Goal: Information Seeking & Learning: Learn about a topic

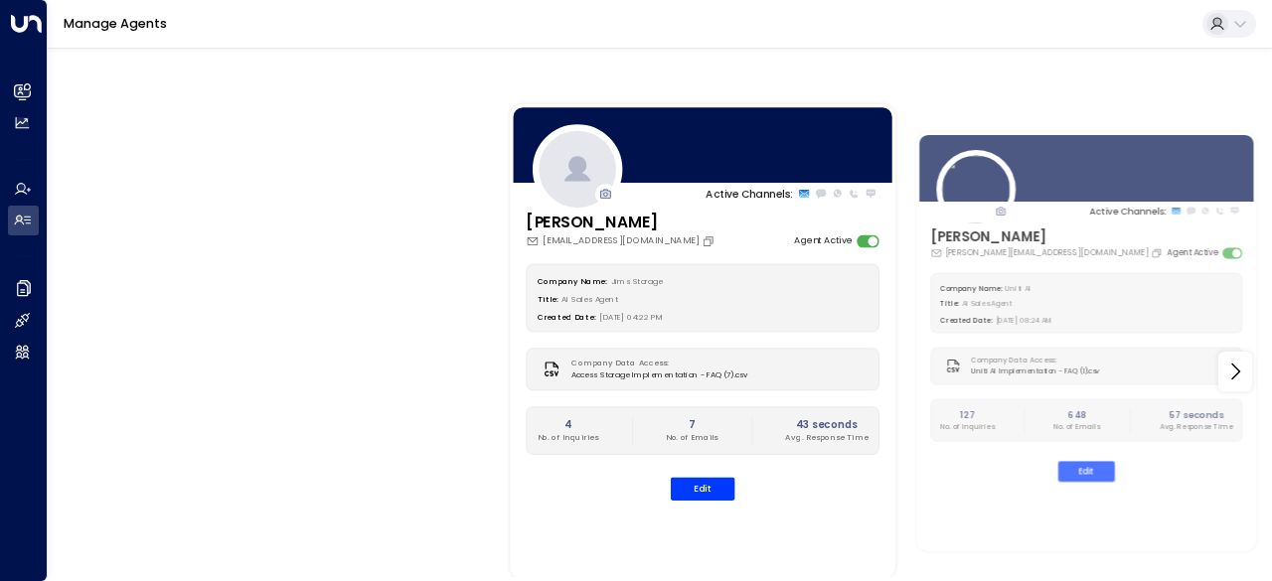
click at [1225, 27] on div at bounding box center [1218, 24] width 22 height 22
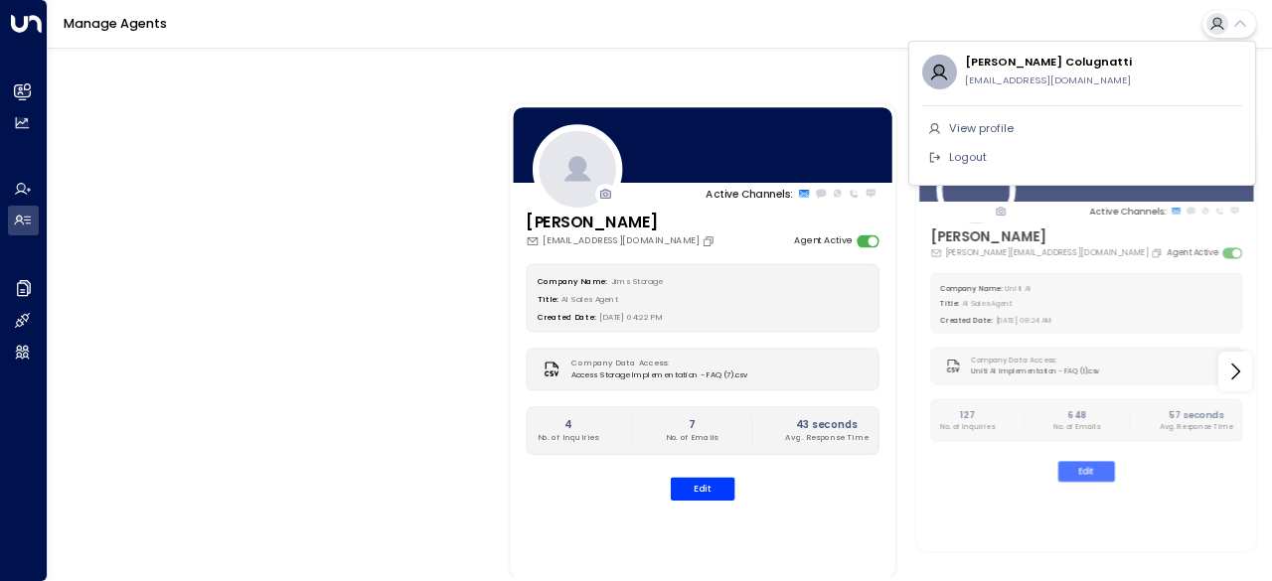
click at [12, 289] on div at bounding box center [636, 290] width 1272 height 581
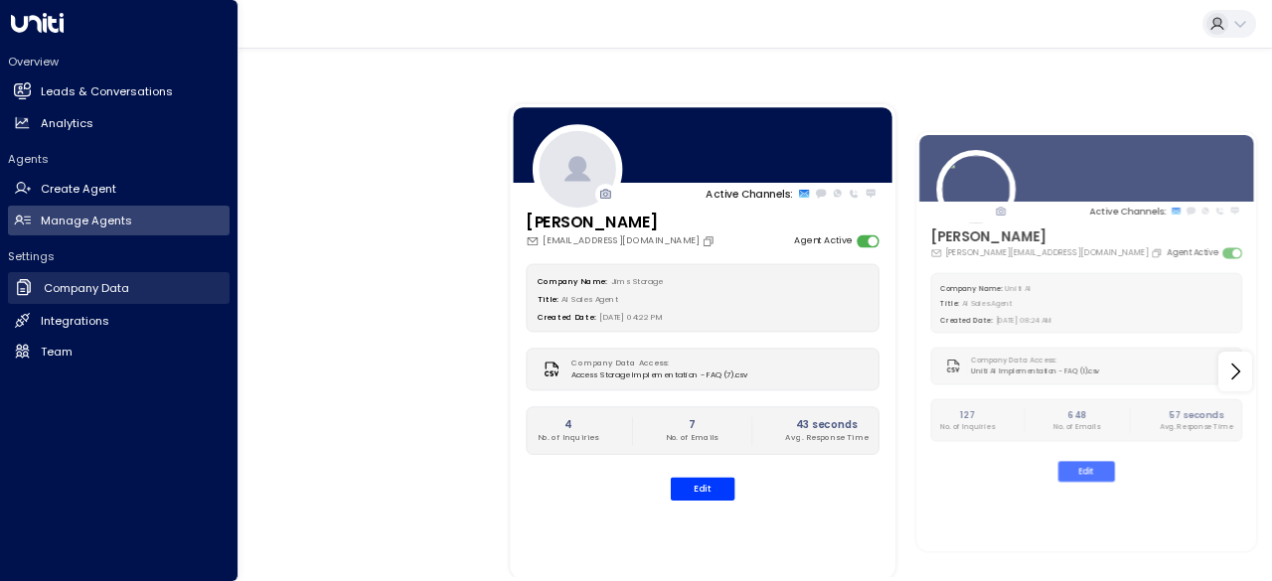
click at [20, 293] on icon at bounding box center [24, 287] width 20 height 20
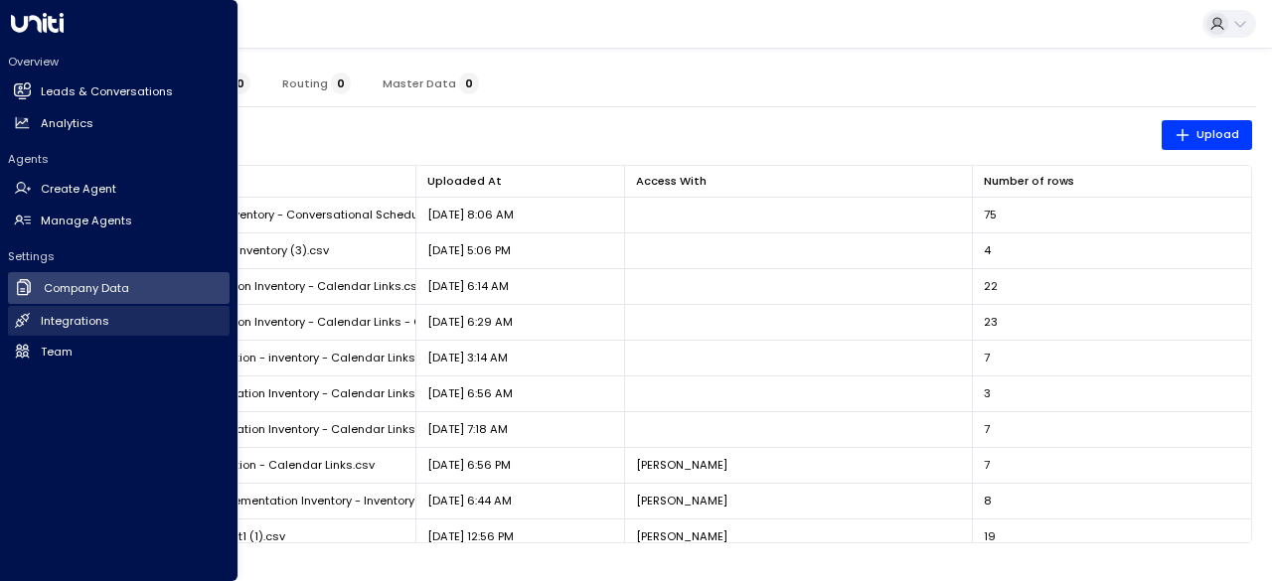
click at [161, 327] on link "Integrations Integrations" at bounding box center [119, 321] width 222 height 30
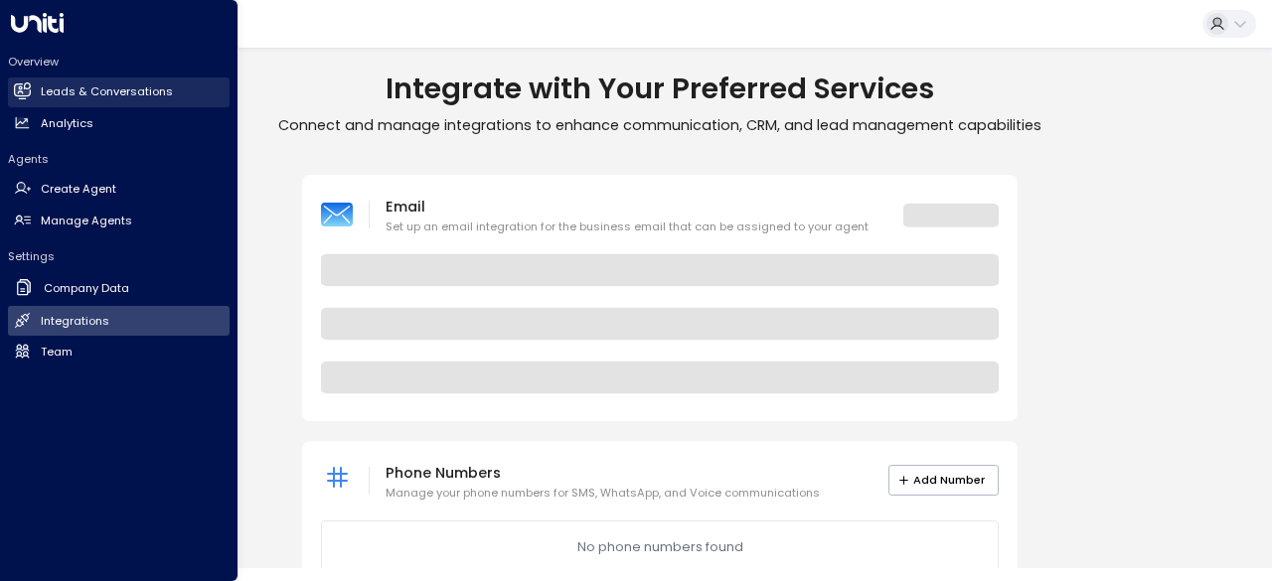
click at [138, 93] on h2 "Leads & Conversations" at bounding box center [107, 91] width 132 height 17
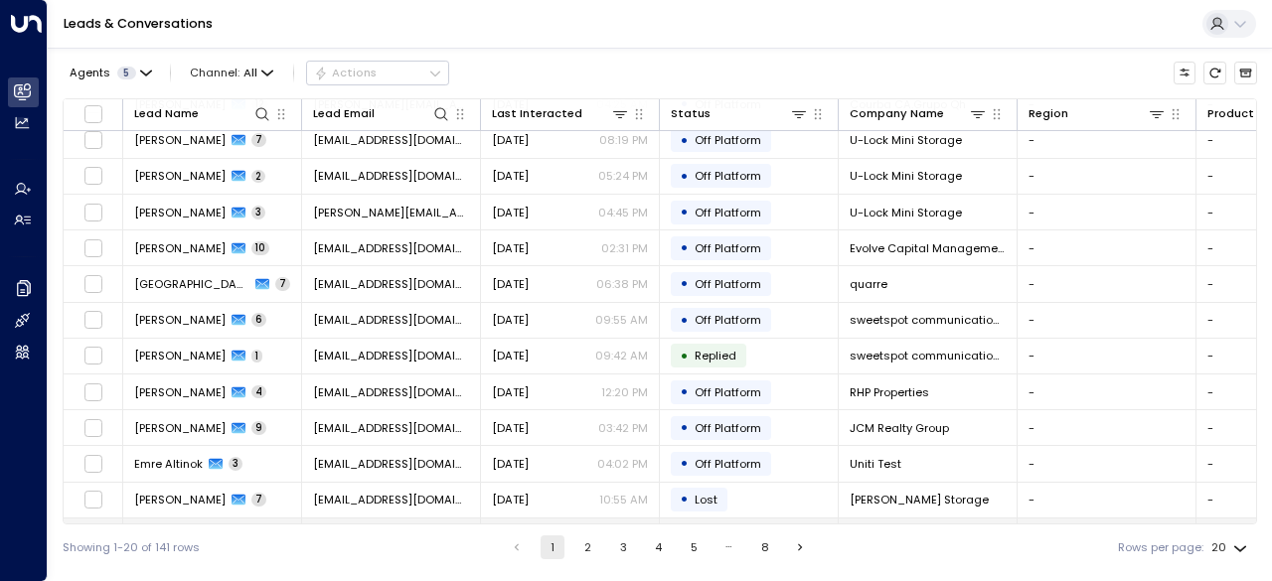
scroll to position [324, 0]
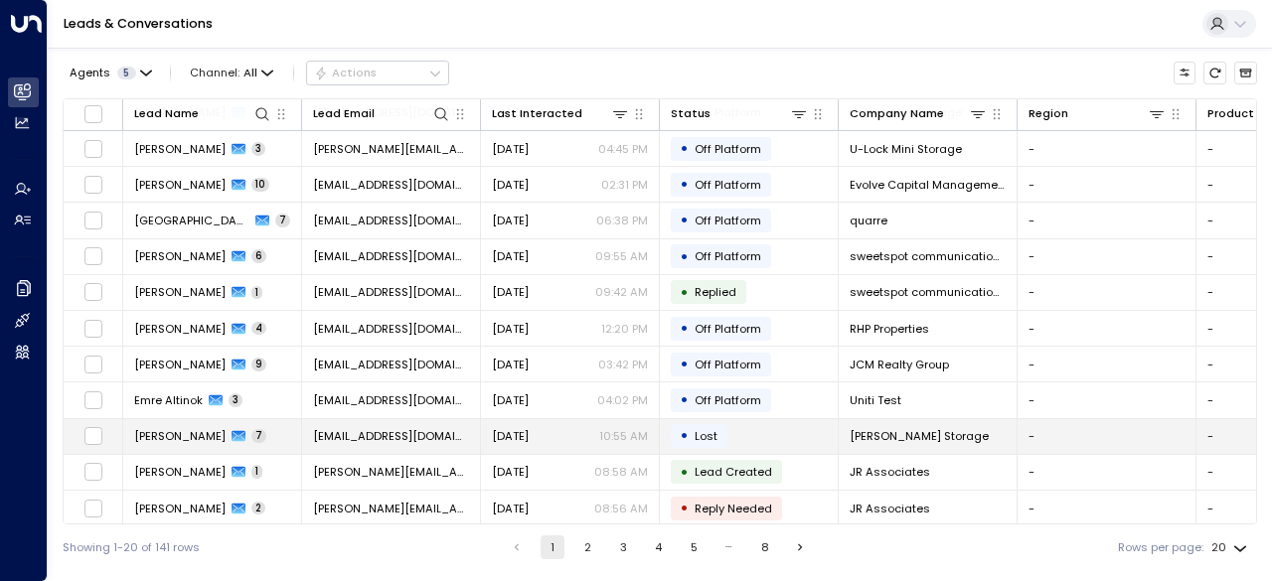
click at [194, 437] on span "[PERSON_NAME]" at bounding box center [179, 436] width 91 height 16
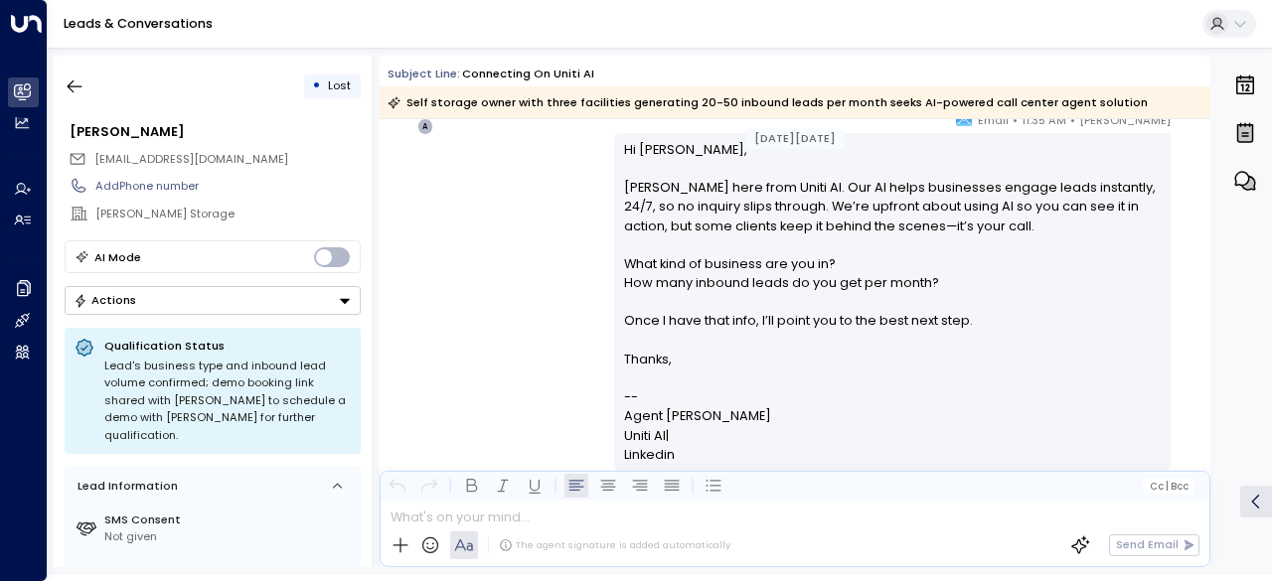
scroll to position [1193, 0]
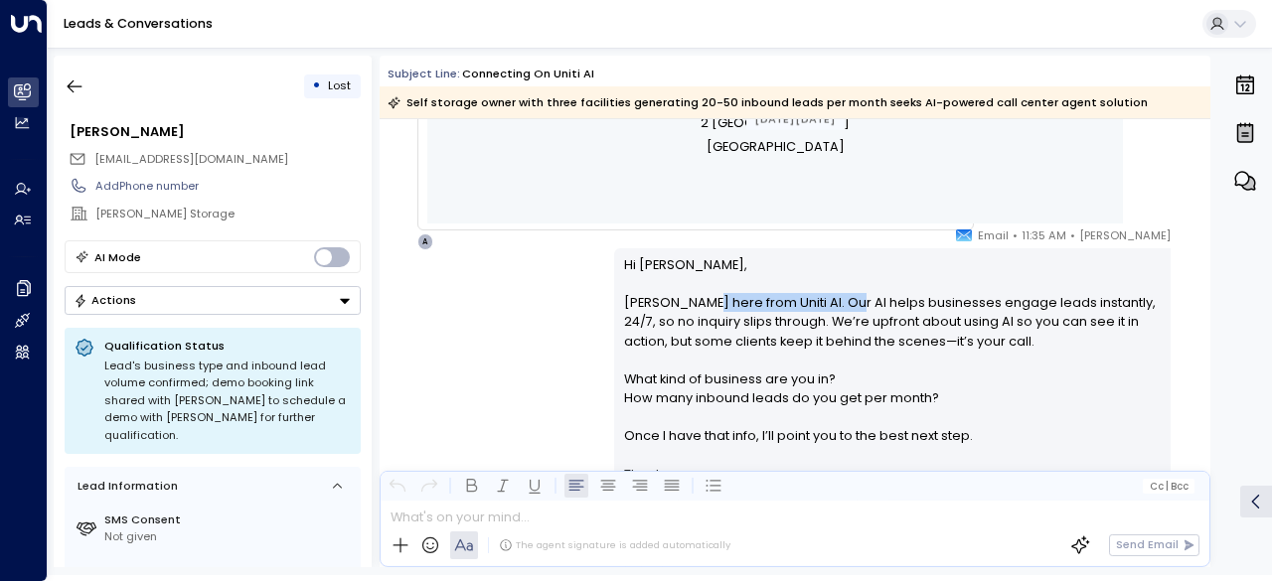
click at [843, 310] on p "Hi [PERSON_NAME] here from Uniti AI. Our AI helps businesses engage leads insta…" at bounding box center [893, 360] width 538 height 210
click at [854, 311] on p "Hi [PERSON_NAME] here from Uniti AI. Our AI helps businesses engage leads insta…" at bounding box center [893, 360] width 538 height 210
drag, startPoint x: 718, startPoint y: 378, endPoint x: 909, endPoint y: 368, distance: 192.1
click at [897, 368] on p "Hi [PERSON_NAME] here from Uniti AI. Our AI helps businesses engage leads insta…" at bounding box center [893, 360] width 538 height 210
click at [910, 367] on p "Hi [PERSON_NAME] here from Uniti AI. Our AI helps businesses engage leads insta…" at bounding box center [893, 360] width 538 height 210
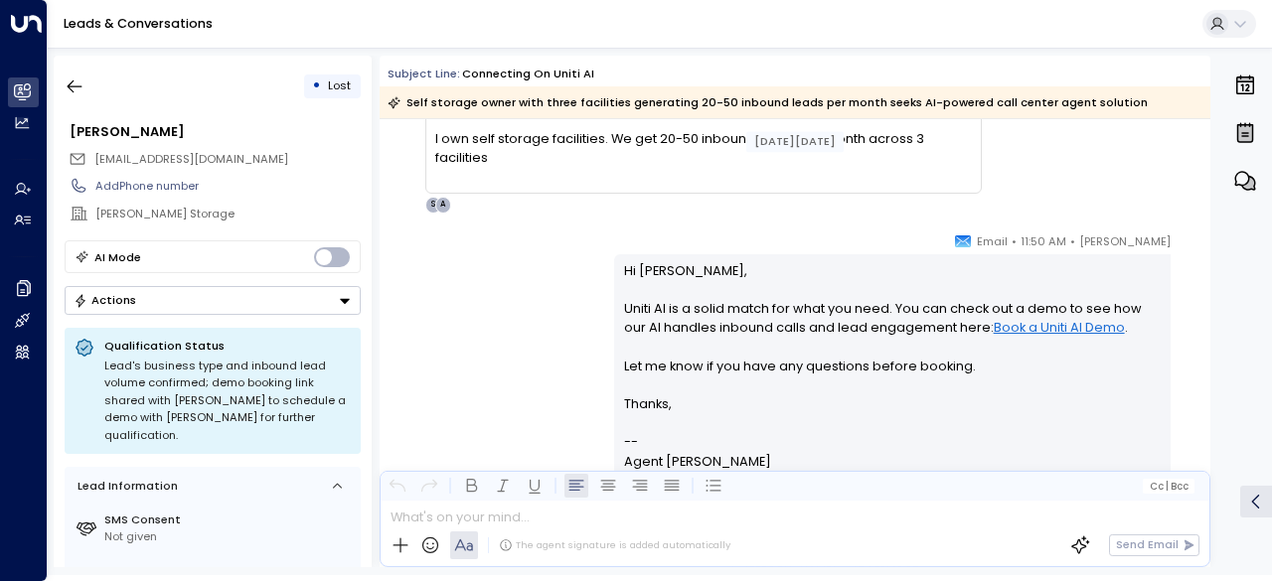
scroll to position [1789, 0]
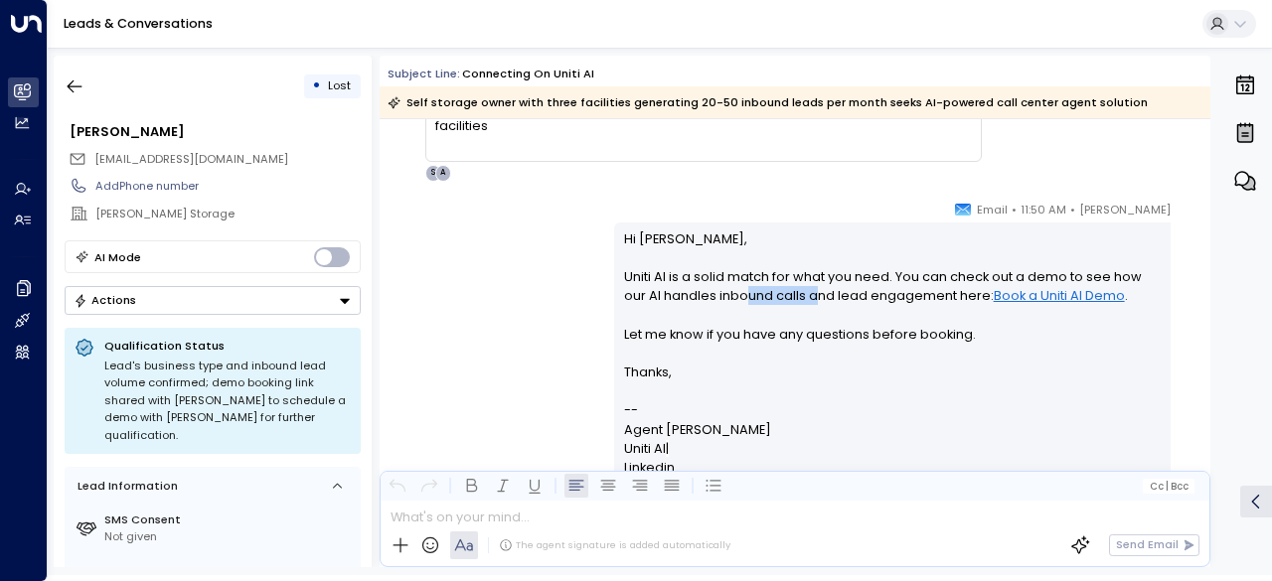
drag, startPoint x: 743, startPoint y: 291, endPoint x: 868, endPoint y: 291, distance: 124.2
click at [864, 291] on p "Hi [PERSON_NAME], Uniti AI is a solid match for what you need. You can check ou…" at bounding box center [893, 296] width 538 height 133
click at [868, 289] on p "Hi [PERSON_NAME], Uniti AI is a solid match for what you need. You can check ou…" at bounding box center [893, 296] width 538 height 133
drag, startPoint x: 769, startPoint y: 279, endPoint x: 841, endPoint y: 278, distance: 71.6
click at [805, 278] on p "Hi [PERSON_NAME], Uniti AI is a solid match for what you need. You can check ou…" at bounding box center [893, 296] width 538 height 133
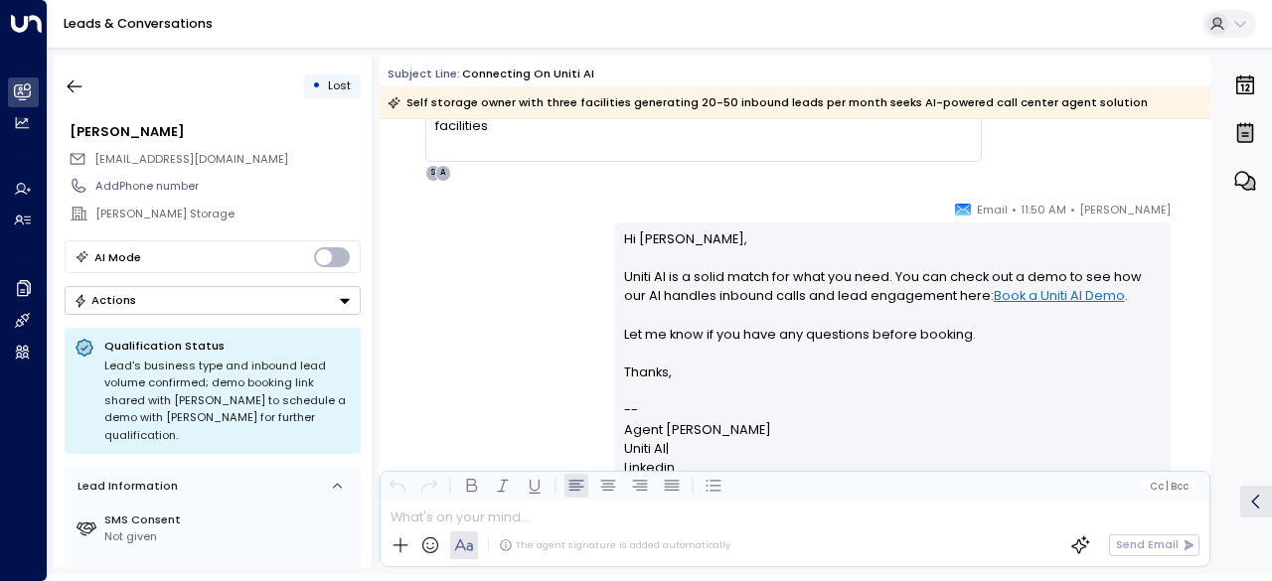
click at [841, 277] on p "Hi [PERSON_NAME], Uniti AI is a solid match for what you need. You can check ou…" at bounding box center [893, 296] width 538 height 133
click at [808, 289] on p "Hi [PERSON_NAME], Uniti AI is a solid match for what you need. You can check ou…" at bounding box center [893, 296] width 538 height 133
click at [814, 290] on p "Hi [PERSON_NAME], Uniti AI is a solid match for what you need. You can check ou…" at bounding box center [893, 296] width 538 height 133
drag, startPoint x: 624, startPoint y: 291, endPoint x: 700, endPoint y: 291, distance: 75.5
click at [677, 291] on p "Hi [PERSON_NAME], Uniti AI is a solid match for what you need. You can check ou…" at bounding box center [893, 296] width 538 height 133
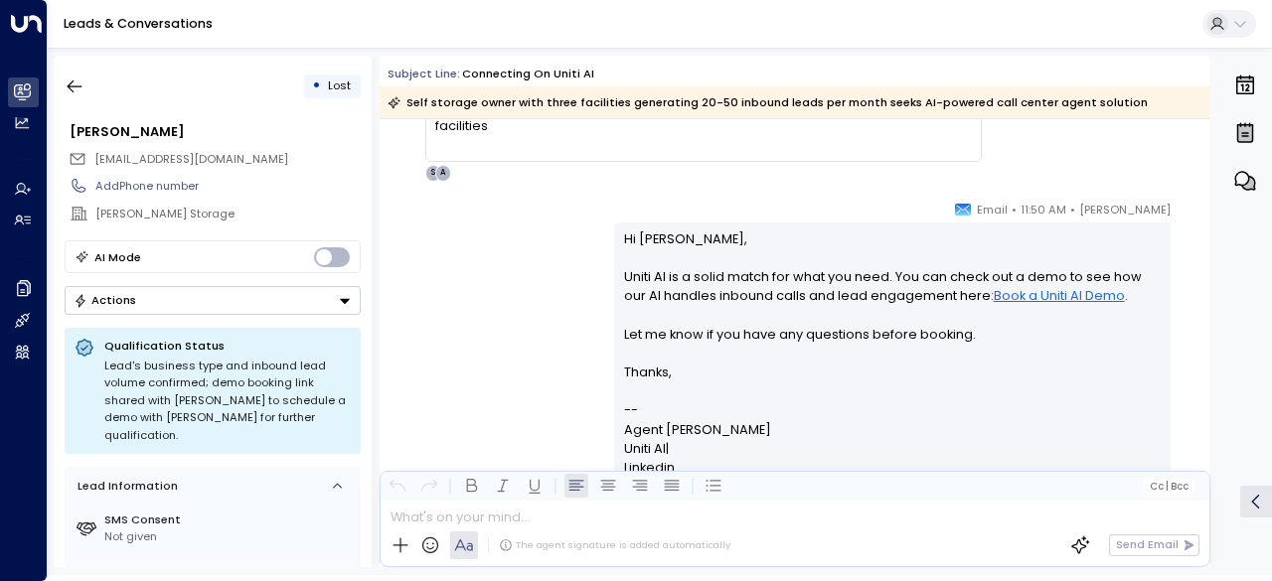
click at [729, 292] on p "Hi [PERSON_NAME], Uniti AI is a solid match for what you need. You can check ou…" at bounding box center [893, 296] width 538 height 133
drag, startPoint x: 690, startPoint y: 296, endPoint x: 818, endPoint y: 301, distance: 128.3
click at [791, 300] on p "Hi [PERSON_NAME], Uniti AI is a solid match for what you need. You can check ou…" at bounding box center [893, 296] width 538 height 133
click at [818, 301] on p "Hi [PERSON_NAME], Uniti AI is a solid match for what you need. You can check ou…" at bounding box center [893, 296] width 538 height 133
click at [831, 297] on p "Hi [PERSON_NAME], Uniti AI is a solid match for what you need. You can check ou…" at bounding box center [893, 296] width 538 height 133
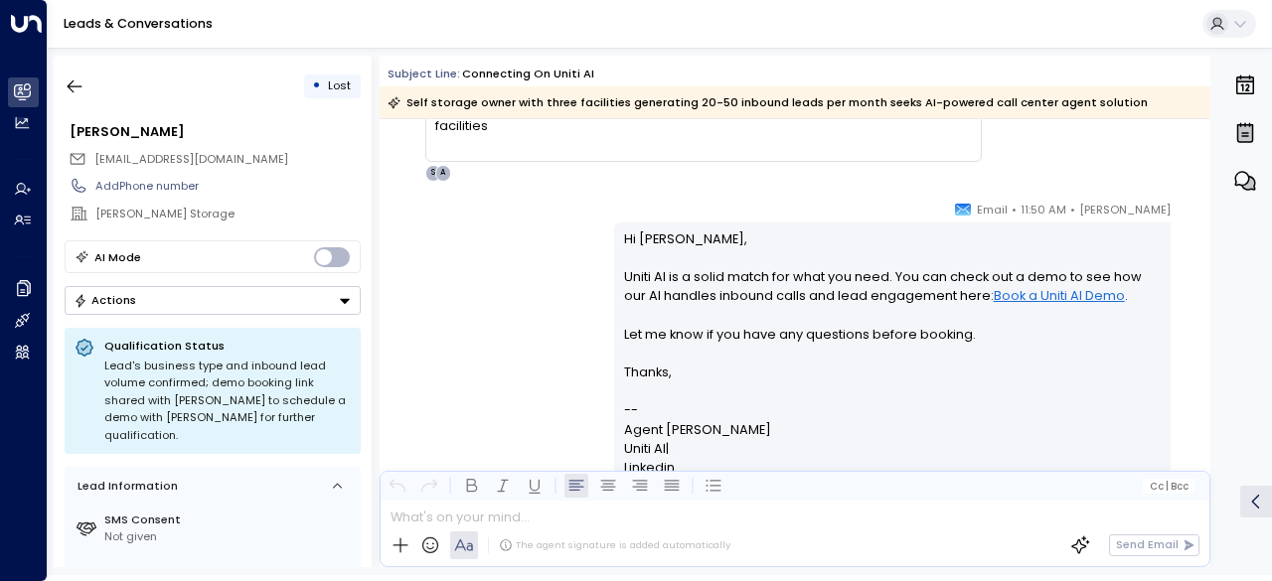
click at [835, 297] on p "Hi [PERSON_NAME], Uniti AI is a solid match for what you need. You can check ou…" at bounding box center [893, 296] width 538 height 133
drag, startPoint x: 670, startPoint y: 325, endPoint x: 823, endPoint y: 333, distance: 153.3
click at [799, 331] on p "Hi [PERSON_NAME], Uniti AI is a solid match for what you need. You can check ou…" at bounding box center [893, 296] width 538 height 133
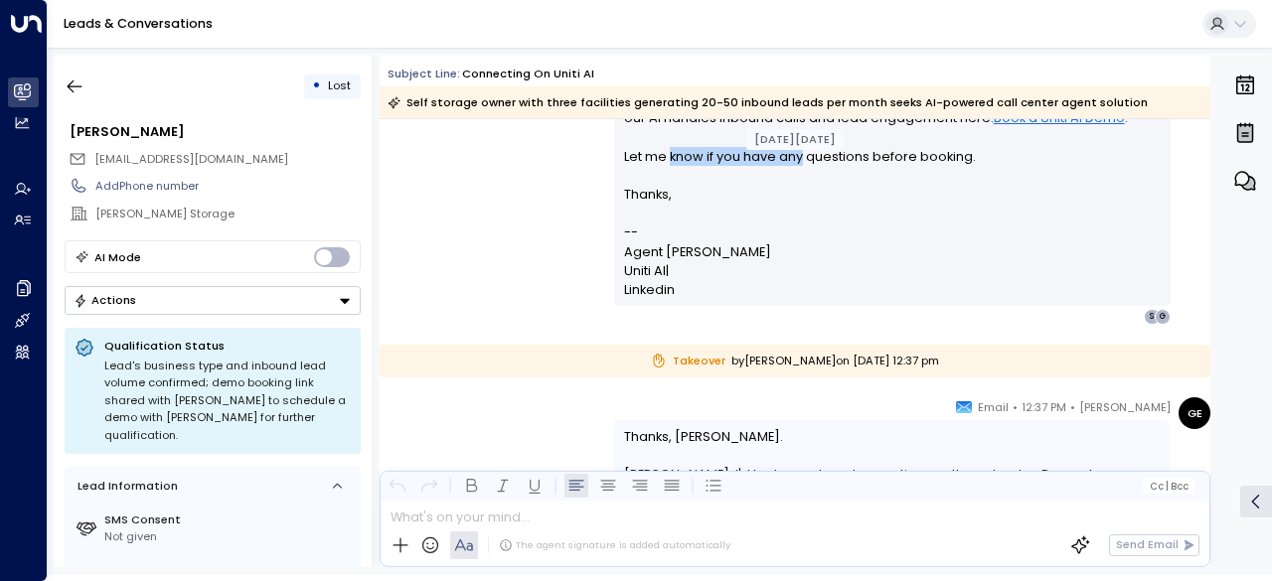
scroll to position [2187, 0]
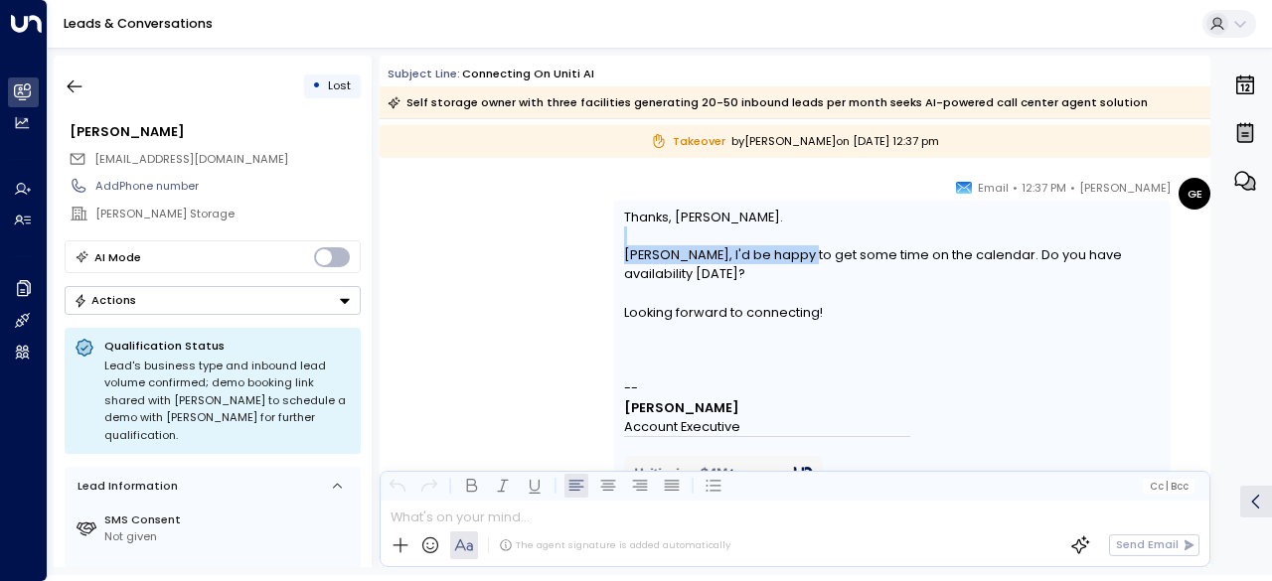
drag, startPoint x: 716, startPoint y: 246, endPoint x: 803, endPoint y: 253, distance: 87.7
click at [803, 253] on div "Thanks, [PERSON_NAME]. [PERSON_NAME], I'd be happy to get some time on the cale…" at bounding box center [893, 265] width 538 height 114
click at [803, 253] on div "[PERSON_NAME], I'd be happy to get some time on the calendar. Do you have avail…" at bounding box center [893, 264] width 538 height 38
drag, startPoint x: 627, startPoint y: 256, endPoint x: 805, endPoint y: 259, distance: 177.9
click at [741, 258] on div "[PERSON_NAME], I'd be happy to get some time on the calendar. Do you have avail…" at bounding box center [893, 264] width 538 height 38
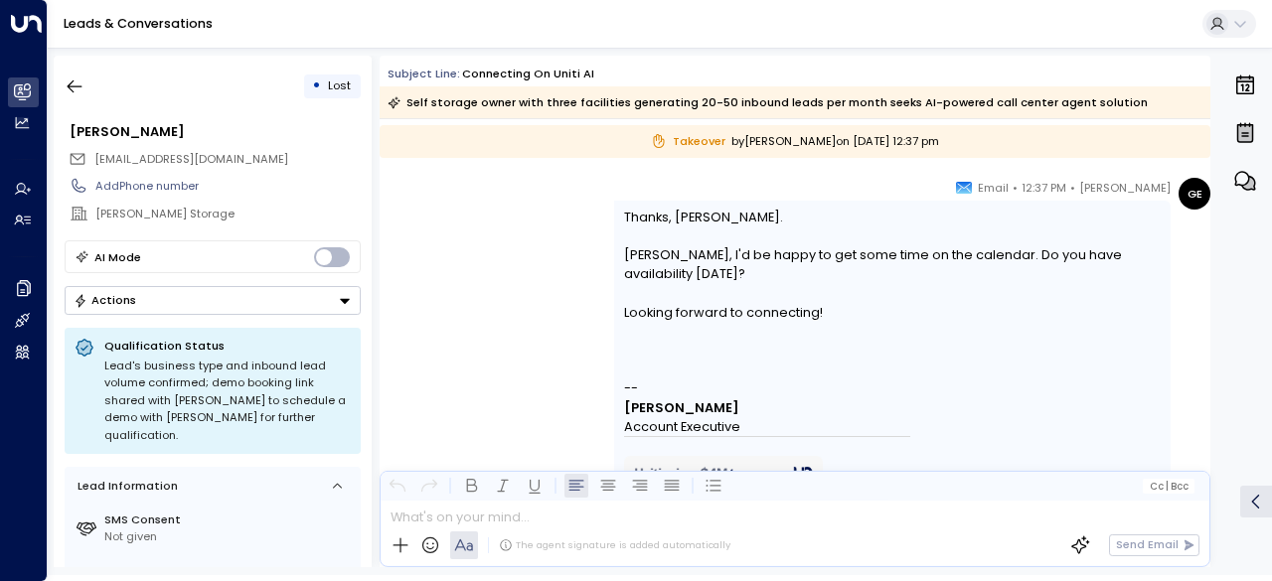
click at [805, 259] on div "[PERSON_NAME], I'd be happy to get some time on the calendar. Do you have avail…" at bounding box center [893, 264] width 538 height 38
drag, startPoint x: 686, startPoint y: 255, endPoint x: 917, endPoint y: 255, distance: 231.6
click at [872, 255] on div "[PERSON_NAME], I'd be happy to get some time on the calendar. Do you have avail…" at bounding box center [893, 264] width 538 height 38
click at [917, 255] on div "[PERSON_NAME], I'd be happy to get some time on the calendar. Do you have avail…" at bounding box center [893, 264] width 538 height 38
click at [936, 254] on div "[PERSON_NAME], I'd be happy to get some time on the calendar. Do you have avail…" at bounding box center [893, 264] width 538 height 38
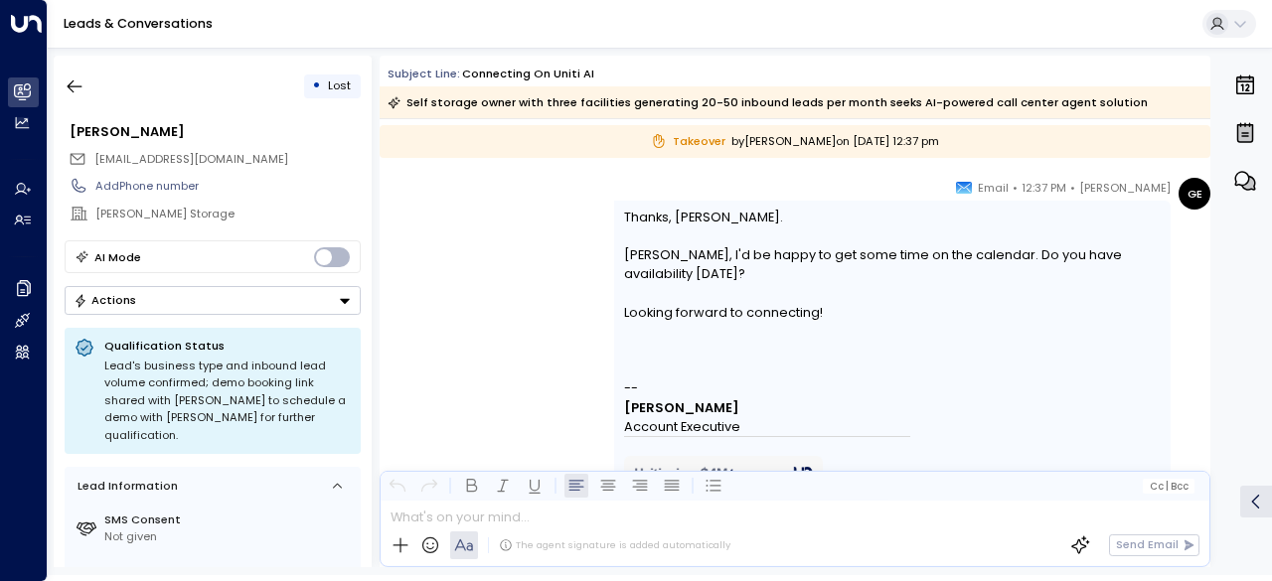
click at [977, 255] on div "[PERSON_NAME], I'd be happy to get some time on the calendar. Do you have avail…" at bounding box center [893, 264] width 538 height 38
drag, startPoint x: 638, startPoint y: 254, endPoint x: 799, endPoint y: 255, distance: 161.0
click at [796, 255] on div "Thanks, [PERSON_NAME]. [PERSON_NAME], I'd be happy to get some time on the cale…" at bounding box center [892, 365] width 557 height 328
click at [799, 254] on div "[PERSON_NAME], I'd be happy to get some time on the calendar. Do you have avail…" at bounding box center [893, 264] width 538 height 38
drag, startPoint x: 766, startPoint y: 251, endPoint x: 893, endPoint y: 257, distance: 126.4
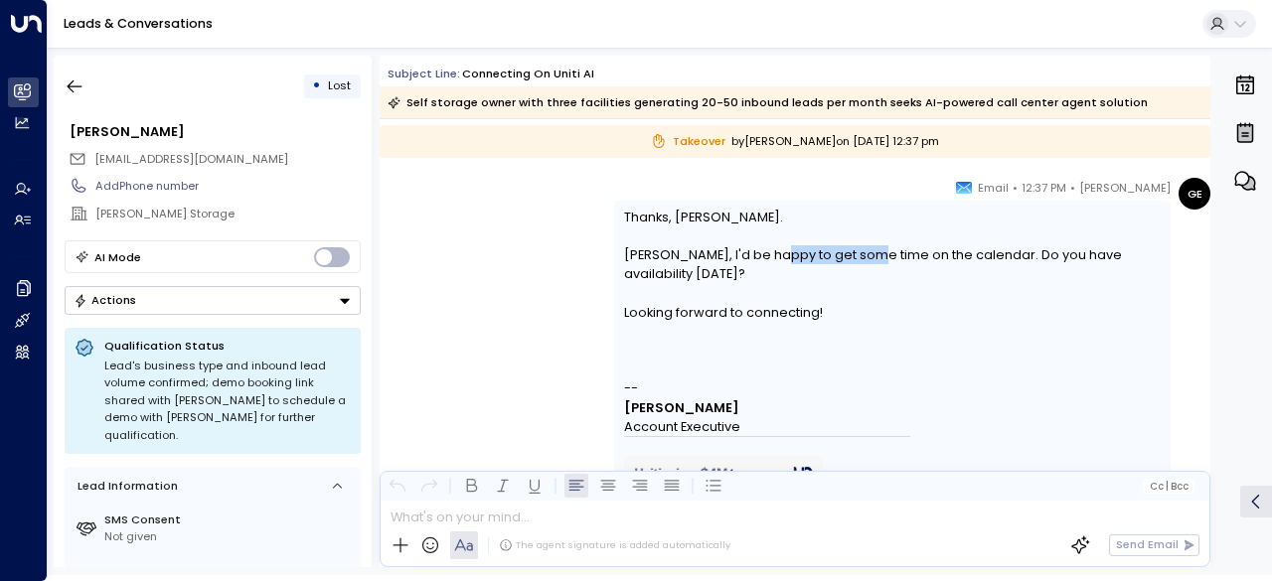
click at [884, 257] on div "[PERSON_NAME], I'd be happy to get some time on the calendar. Do you have avail…" at bounding box center [893, 264] width 538 height 38
drag, startPoint x: 893, startPoint y: 257, endPoint x: 863, endPoint y: 257, distance: 29.8
click at [892, 257] on div "[PERSON_NAME], I'd be happy to get some time on the calendar. Do you have avail…" at bounding box center [893, 264] width 538 height 38
drag, startPoint x: 771, startPoint y: 257, endPoint x: 873, endPoint y: 258, distance: 101.4
click at [821, 258] on div "[PERSON_NAME], I'd be happy to get some time on the calendar. Do you have avail…" at bounding box center [893, 264] width 538 height 38
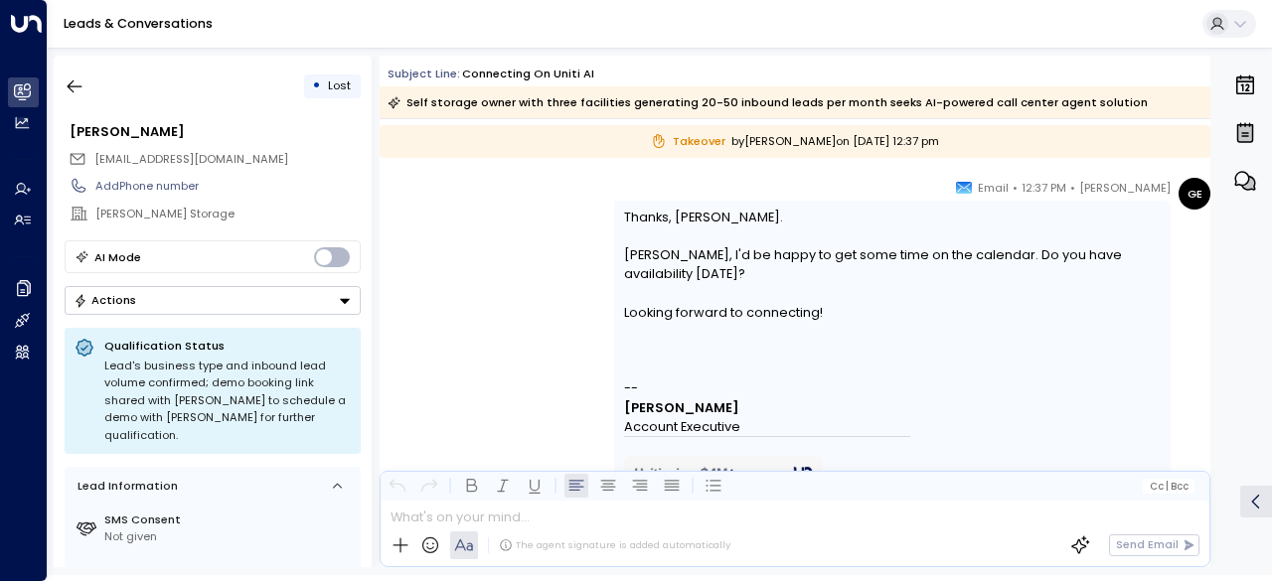
click at [926, 259] on div "[PERSON_NAME], I'd be happy to get some time on the calendar. Do you have avail…" at bounding box center [893, 264] width 538 height 38
drag, startPoint x: 797, startPoint y: 257, endPoint x: 954, endPoint y: 257, distance: 157.0
click at [932, 257] on div "[PERSON_NAME], I'd be happy to get some time on the calendar. Do you have avail…" at bounding box center [893, 264] width 538 height 38
click at [971, 257] on div "[PERSON_NAME], I'd be happy to get some time on the calendar. Do you have avail…" at bounding box center [893, 264] width 538 height 38
drag, startPoint x: 867, startPoint y: 257, endPoint x: 996, endPoint y: 257, distance: 129.2
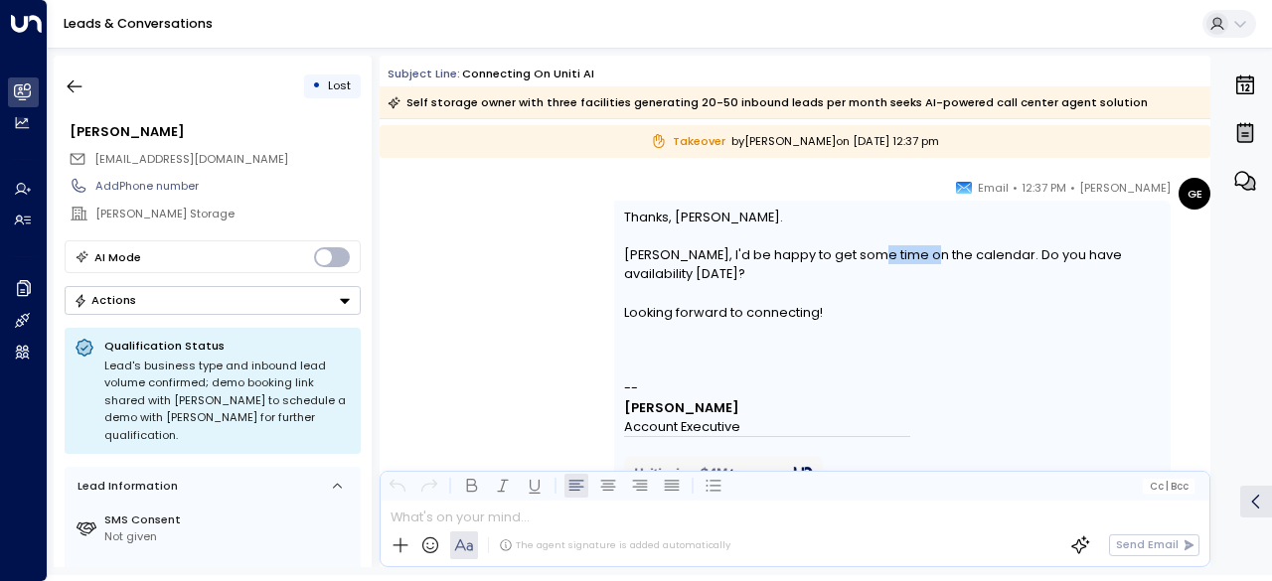
click at [985, 257] on div "[PERSON_NAME], I'd be happy to get some time on the calendar. Do you have avail…" at bounding box center [893, 264] width 538 height 38
click at [997, 257] on div "[PERSON_NAME], I'd be happy to get some time on the calendar. Do you have avail…" at bounding box center [893, 264] width 538 height 38
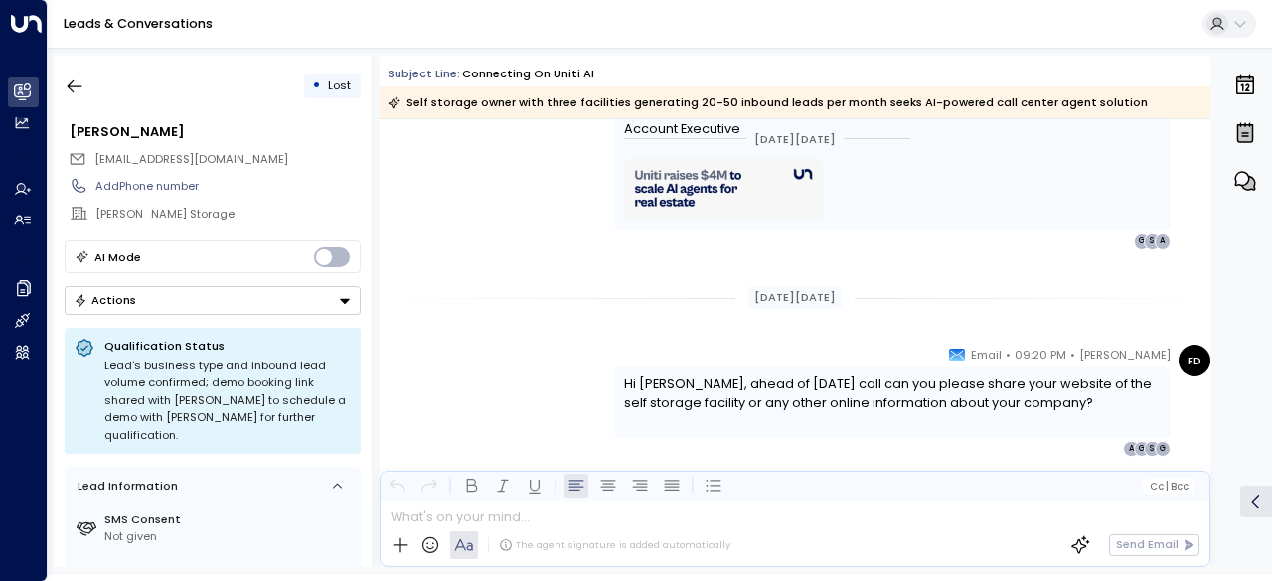
scroll to position [2584, 0]
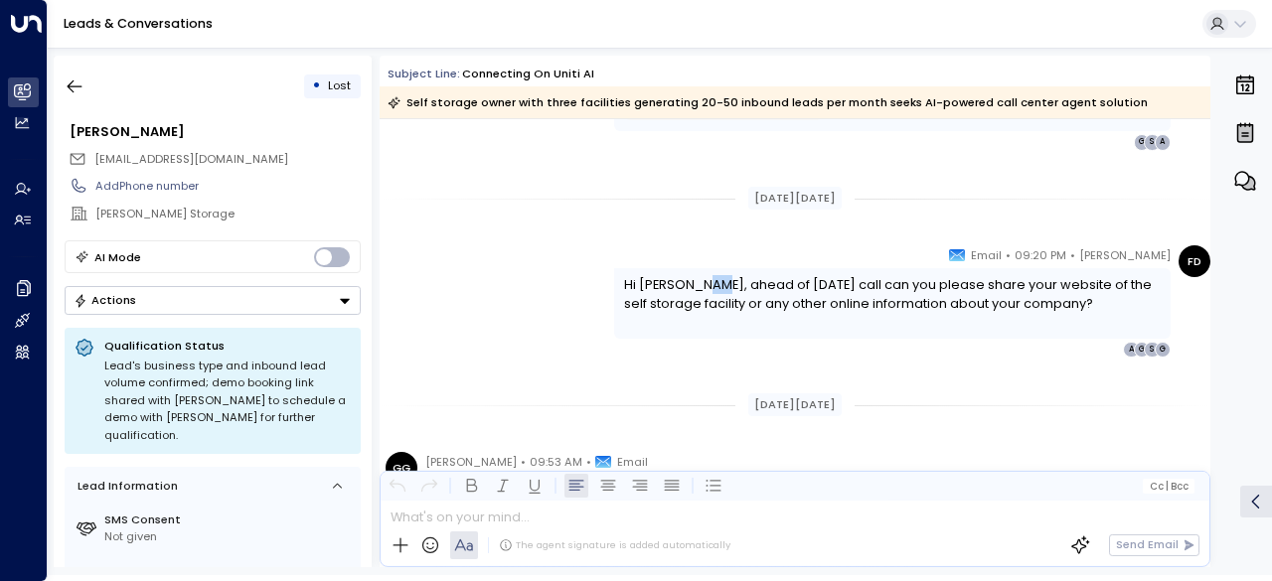
click at [808, 287] on div "Hi [PERSON_NAME], ahead of [DATE] call can you please share your website of the…" at bounding box center [893, 294] width 538 height 38
drag, startPoint x: 821, startPoint y: 285, endPoint x: 783, endPoint y: 285, distance: 37.8
click at [813, 285] on div "Hi [PERSON_NAME], ahead of [DATE] call can you please share your website of the…" at bounding box center [893, 294] width 538 height 38
click at [675, 286] on div "Hi [PERSON_NAME], ahead of [DATE] call can you please share your website of the…" at bounding box center [893, 294] width 538 height 38
drag, startPoint x: 624, startPoint y: 287, endPoint x: 798, endPoint y: 287, distance: 173.9
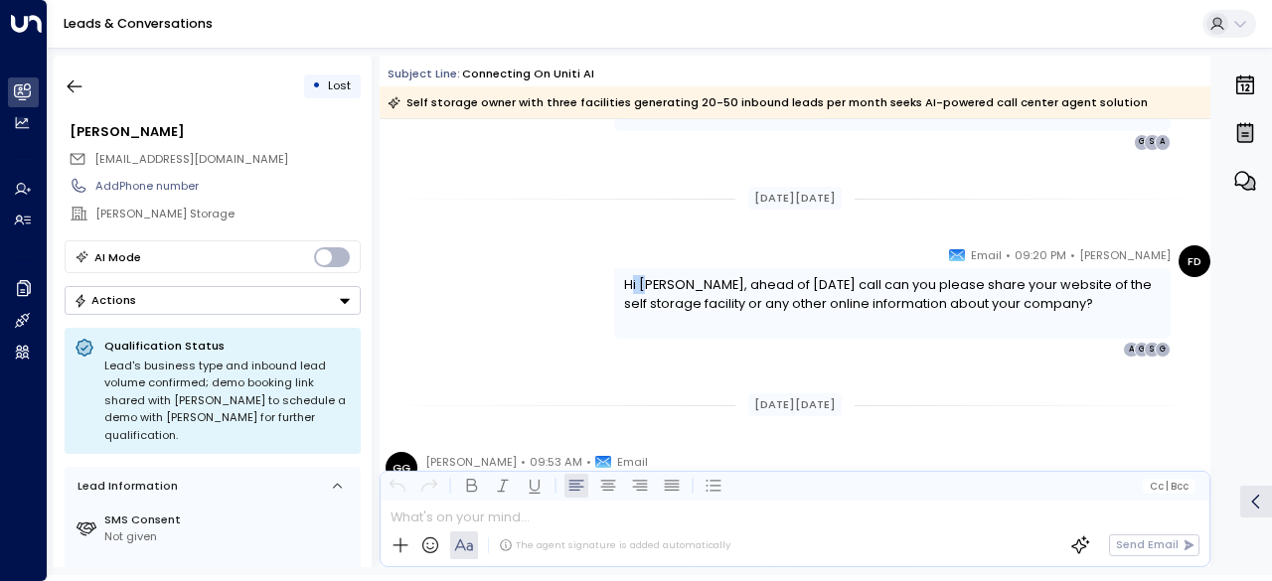
click at [714, 287] on div "Hi [PERSON_NAME], ahead of [DATE] call can you please share your website of the…" at bounding box center [893, 294] width 538 height 38
click at [795, 287] on div "Hi [PERSON_NAME], ahead of [DATE] call can you please share your website of the…" at bounding box center [893, 294] width 538 height 38
drag, startPoint x: 706, startPoint y: 290, endPoint x: 986, endPoint y: 290, distance: 280.3
click at [915, 290] on div "Hi [PERSON_NAME], ahead of [DATE] call can you please share your website of the…" at bounding box center [893, 294] width 538 height 38
drag, startPoint x: 986, startPoint y: 290, endPoint x: 972, endPoint y: 291, distance: 13.9
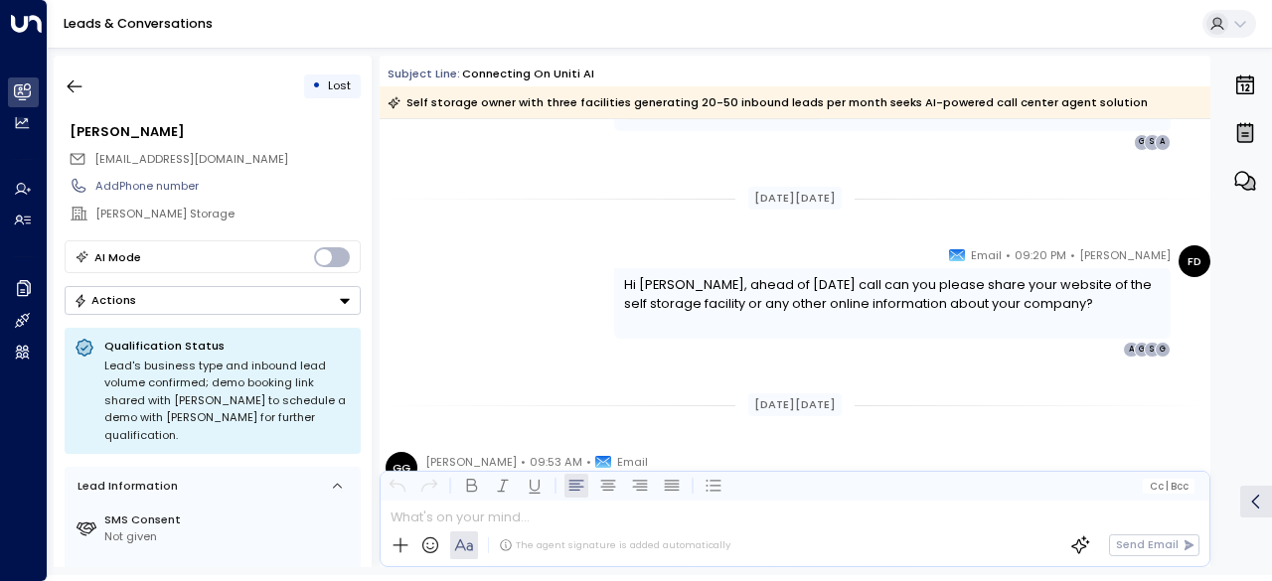
click at [986, 290] on div "Hi [PERSON_NAME], ahead of [DATE] call can you please share your website of the…" at bounding box center [893, 294] width 538 height 38
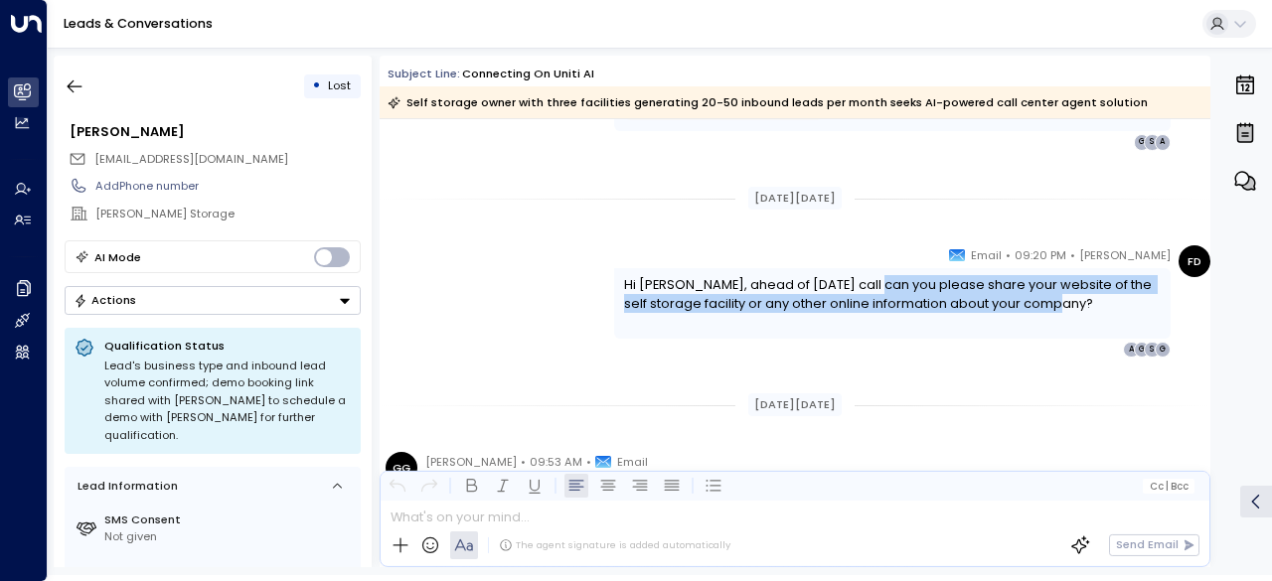
drag, startPoint x: 867, startPoint y: 291, endPoint x: 1121, endPoint y: 295, distance: 254.5
click at [1121, 295] on div "Hi [PERSON_NAME], ahead of [DATE] call can you please share your website of the…" at bounding box center [893, 294] width 538 height 38
click at [1113, 300] on div "Hi [PERSON_NAME], ahead of [DATE] call can you please share your website of the…" at bounding box center [893, 294] width 538 height 38
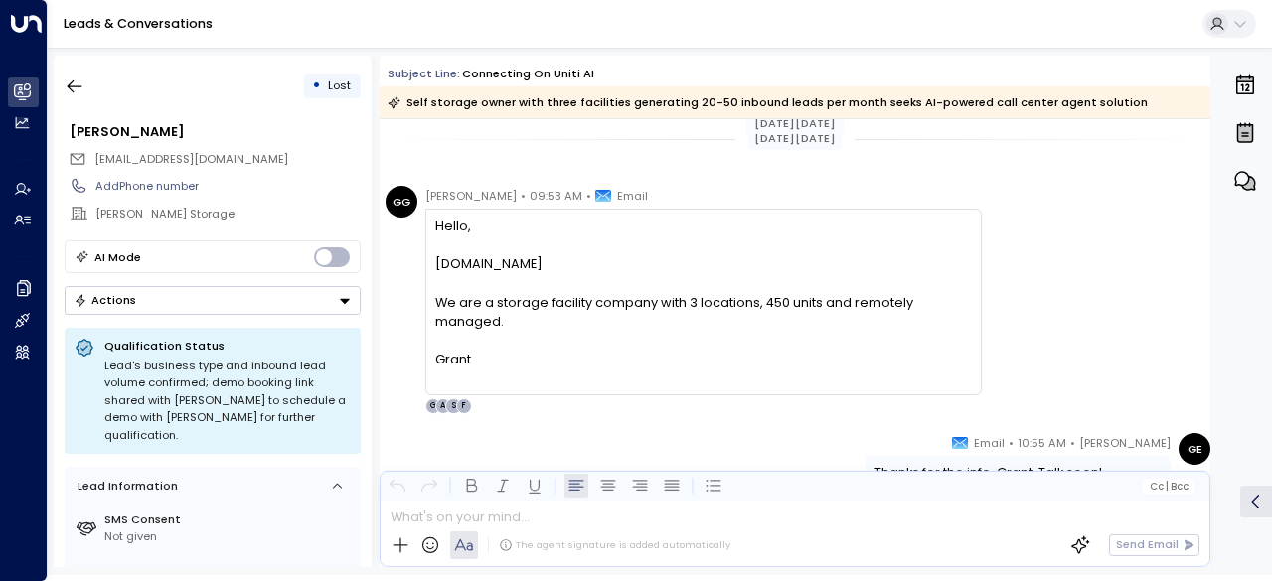
scroll to position [2882, 0]
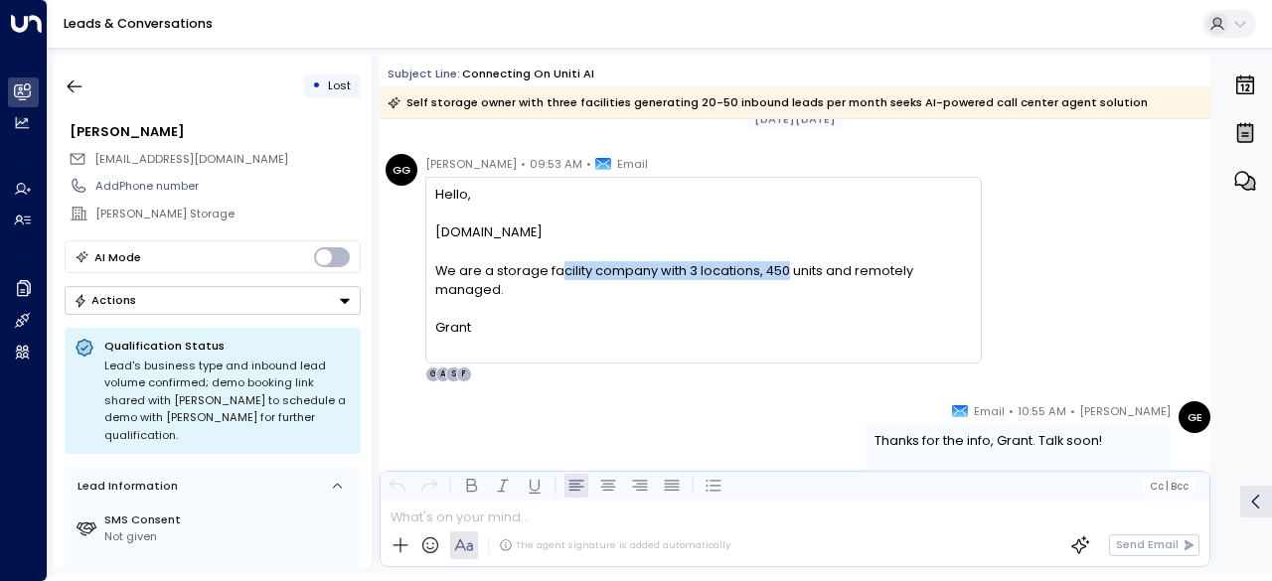
drag, startPoint x: 597, startPoint y: 259, endPoint x: 835, endPoint y: 261, distance: 237.5
click at [834, 261] on div "We are a storage facility company with 3 locations, 450 units and remotely mana…" at bounding box center [703, 280] width 536 height 38
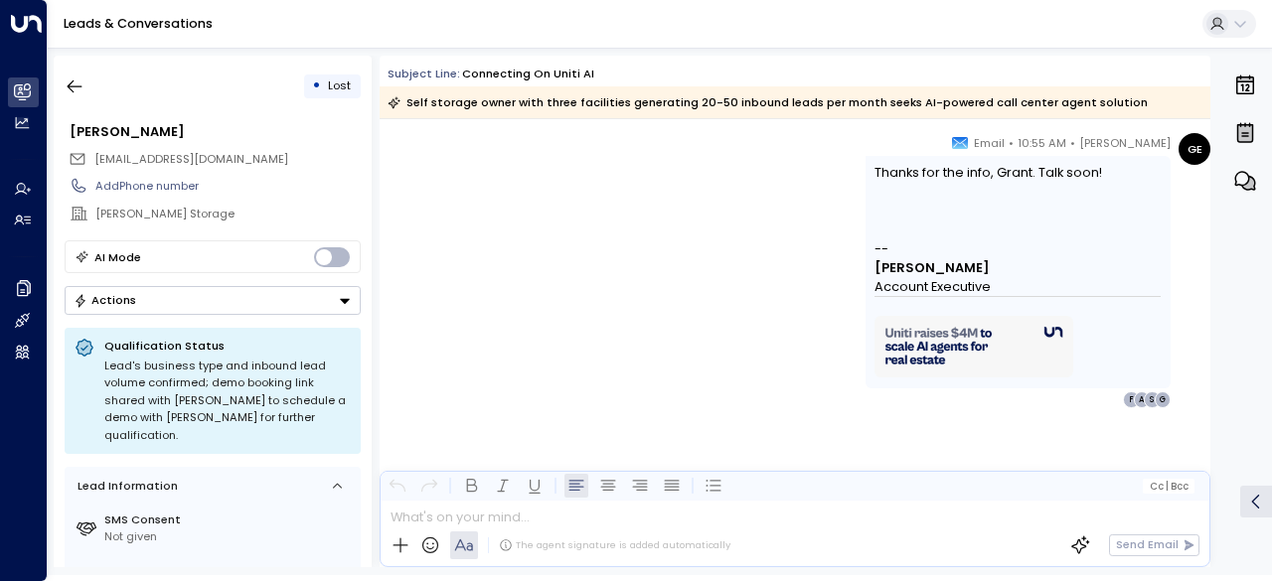
scroll to position [3150, 0]
